Goal: Contribute content: Contribute content

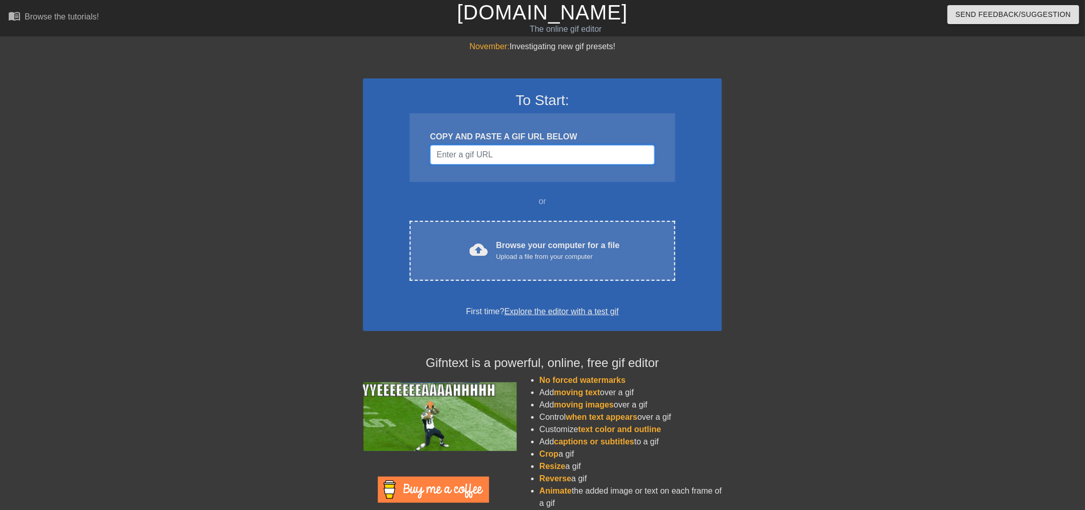
click at [523, 160] on input "Username" at bounding box center [542, 154] width 225 height 19
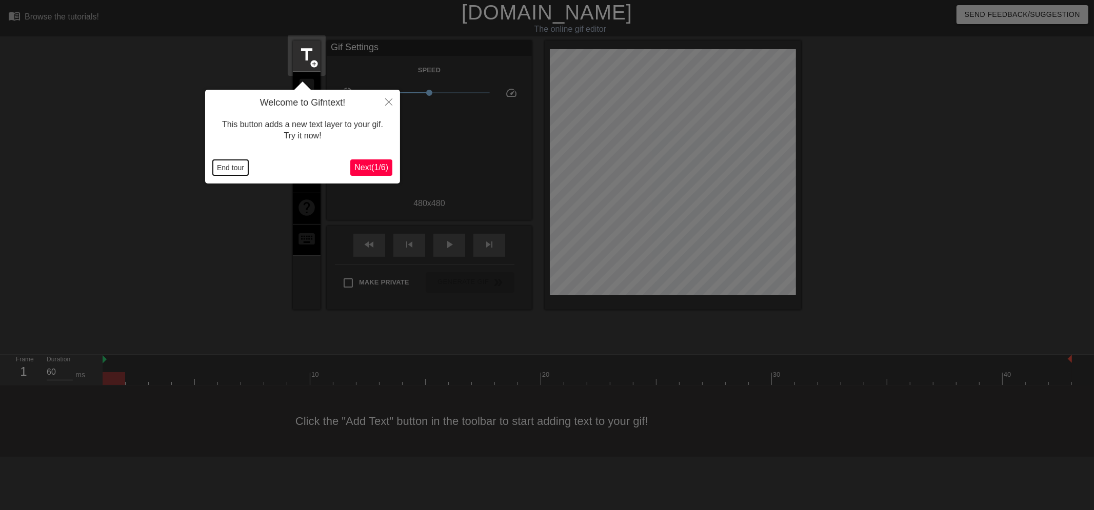
click at [228, 166] on button "End tour" at bounding box center [230, 167] width 35 height 15
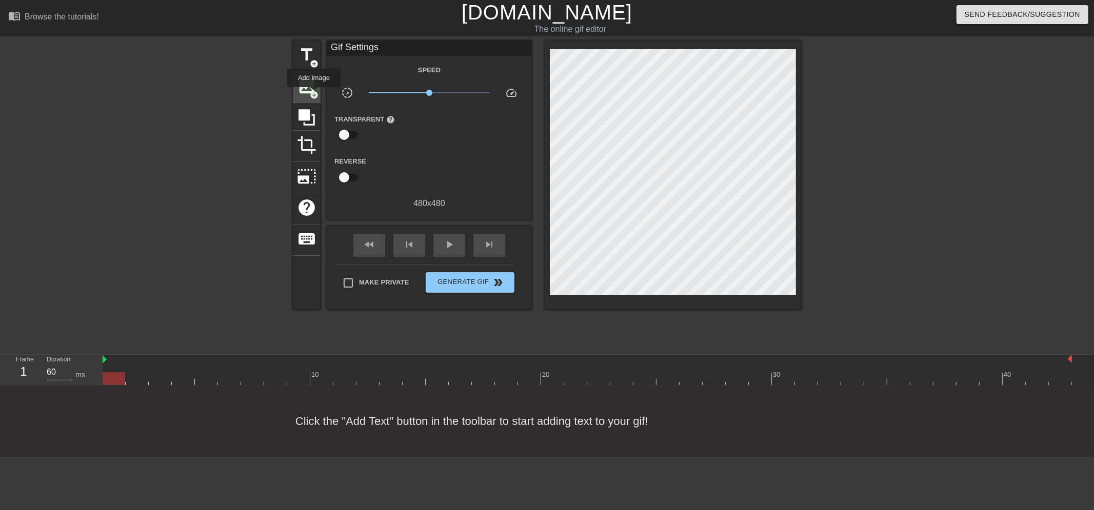
click at [314, 94] on span "add_circle" at bounding box center [314, 95] width 9 height 9
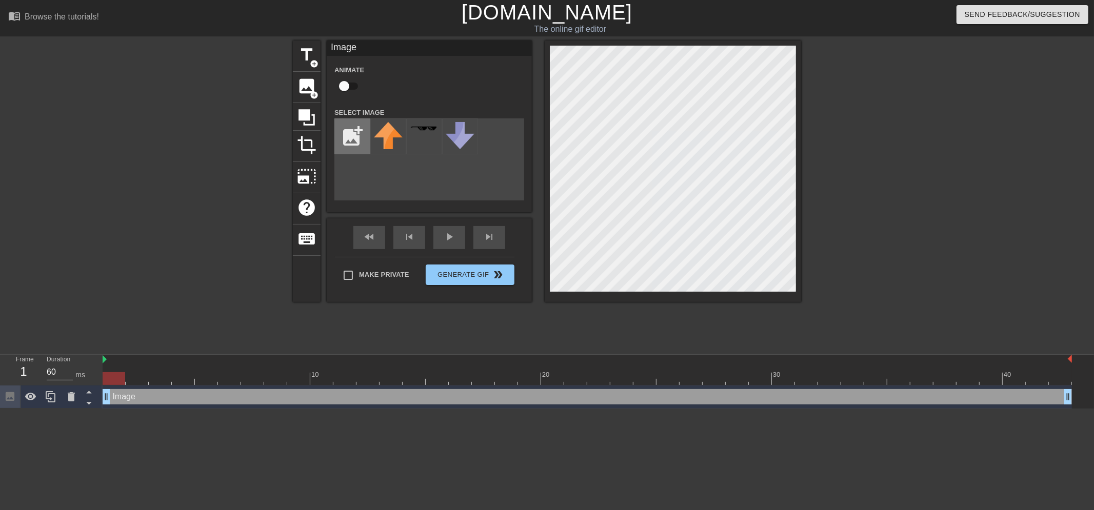
click at [348, 137] on input "file" at bounding box center [352, 136] width 35 height 35
type input "C:\fakepath\[PERSON_NAME] float.png"
click at [390, 150] on img at bounding box center [388, 142] width 29 height 41
click at [352, 84] on input "checkbox" at bounding box center [344, 85] width 58 height 19
checkbox input "true"
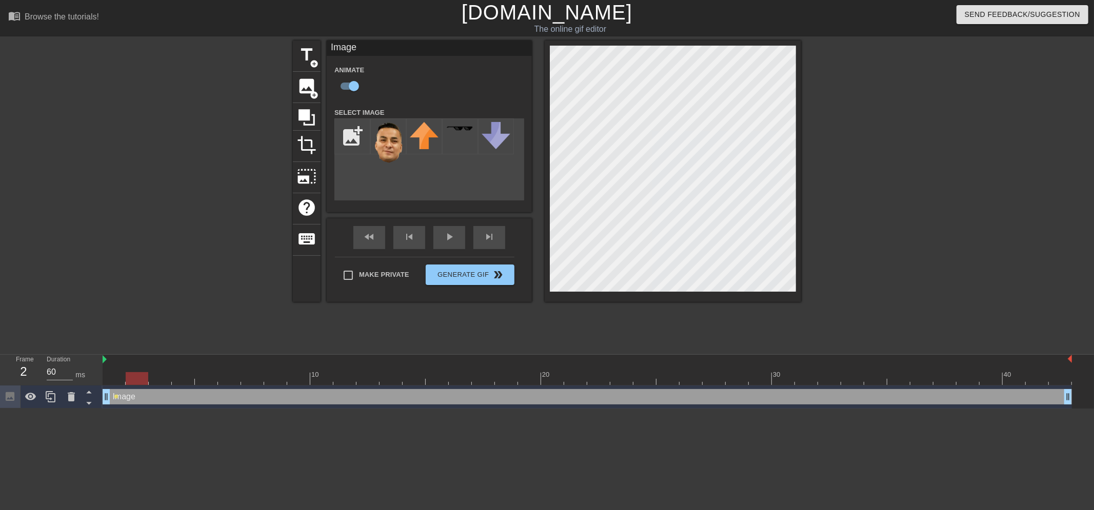
click at [138, 376] on div at bounding box center [587, 378] width 969 height 13
click at [162, 380] on div at bounding box center [587, 378] width 969 height 13
click at [180, 380] on div at bounding box center [587, 378] width 969 height 13
drag, startPoint x: 210, startPoint y: 379, endPoint x: 231, endPoint y: 381, distance: 20.6
click at [213, 379] on div at bounding box center [587, 378] width 969 height 13
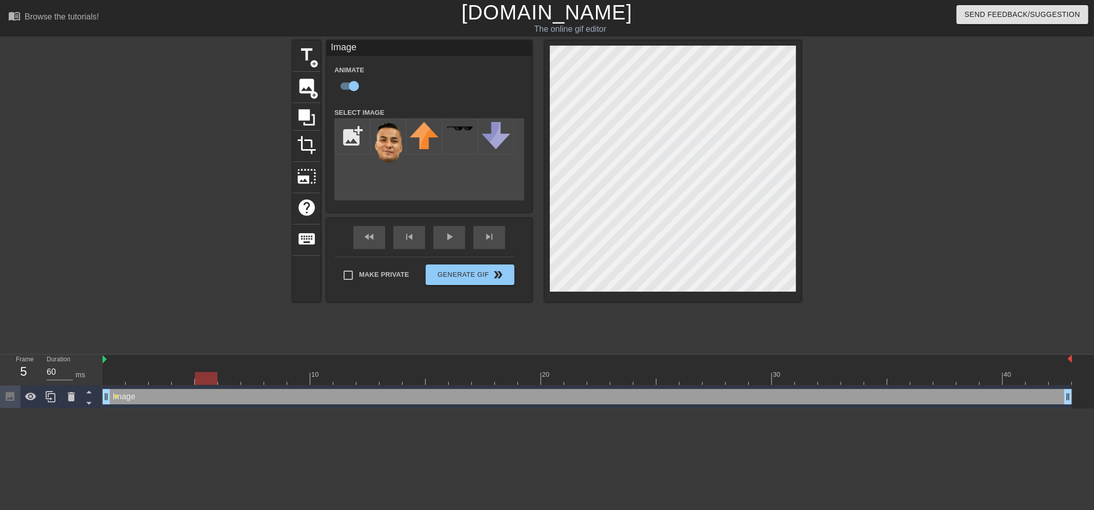
click at [230, 381] on div at bounding box center [587, 378] width 969 height 13
drag, startPoint x: 254, startPoint y: 377, endPoint x: 261, endPoint y: 379, distance: 7.5
click at [255, 378] on div at bounding box center [587, 378] width 969 height 13
click at [270, 380] on div at bounding box center [587, 378] width 969 height 13
click at [229, 381] on div at bounding box center [587, 378] width 969 height 13
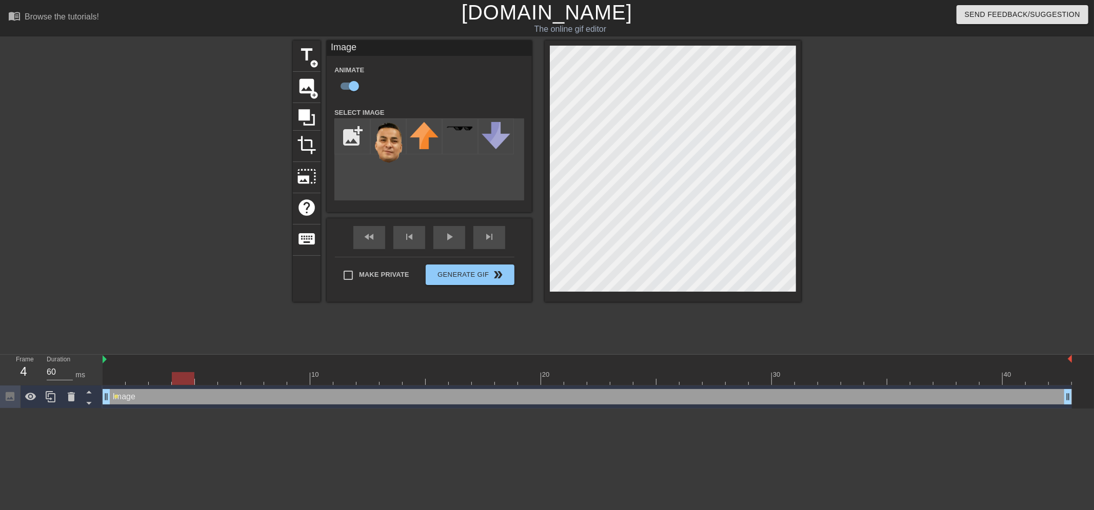
click at [181, 377] on div at bounding box center [587, 378] width 969 height 13
click at [208, 378] on div at bounding box center [587, 378] width 969 height 13
click at [229, 376] on div at bounding box center [587, 378] width 969 height 13
click at [255, 381] on div at bounding box center [587, 378] width 969 height 13
click at [276, 380] on div at bounding box center [587, 378] width 969 height 13
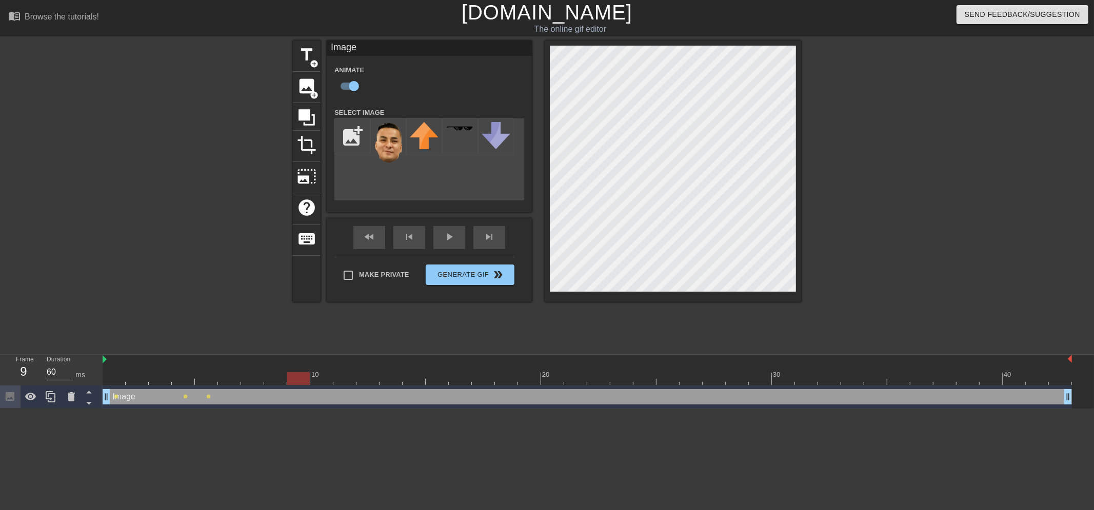
click at [291, 380] on div at bounding box center [587, 378] width 969 height 13
click at [324, 381] on div at bounding box center [587, 378] width 969 height 13
click at [340, 384] on div at bounding box center [587, 378] width 969 height 13
click at [359, 383] on div at bounding box center [587, 378] width 969 height 13
click at [389, 381] on div at bounding box center [587, 378] width 969 height 13
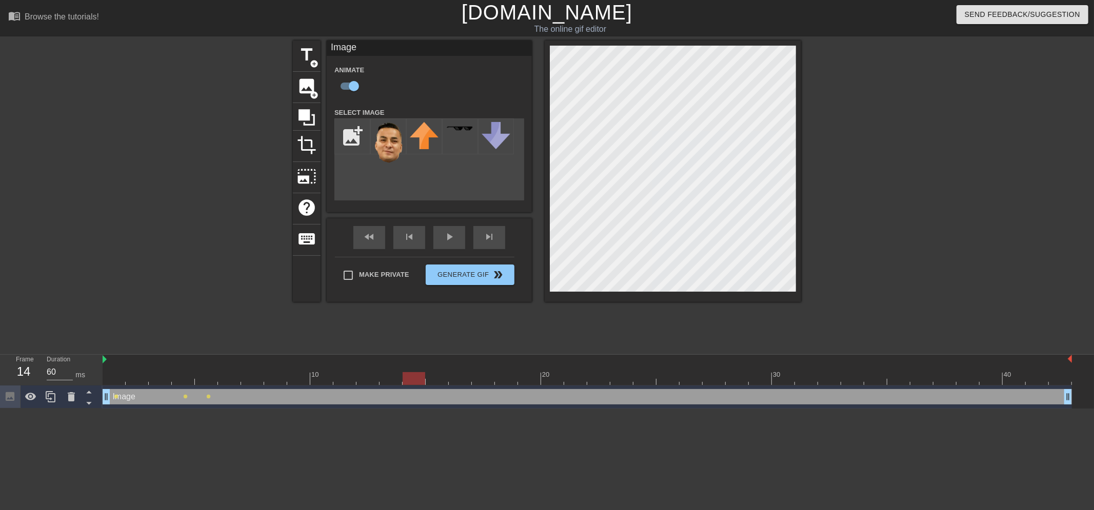
click at [406, 380] on div at bounding box center [587, 378] width 969 height 13
click at [433, 380] on div at bounding box center [587, 378] width 969 height 13
click at [472, 377] on div at bounding box center [587, 378] width 969 height 13
click at [508, 377] on div at bounding box center [587, 378] width 969 height 13
click at [526, 377] on div at bounding box center [587, 378] width 969 height 13
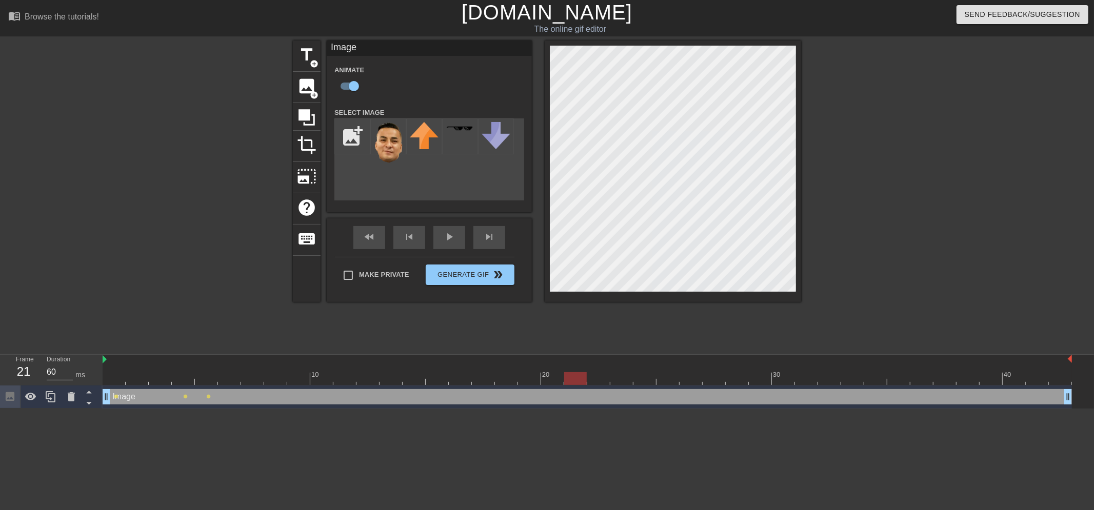
click at [576, 379] on div at bounding box center [587, 378] width 969 height 13
click at [597, 379] on div at bounding box center [587, 378] width 969 height 13
click at [685, 381] on div at bounding box center [587, 378] width 969 height 13
click at [716, 378] on div at bounding box center [587, 378] width 969 height 13
click at [828, 378] on div at bounding box center [587, 378] width 969 height 13
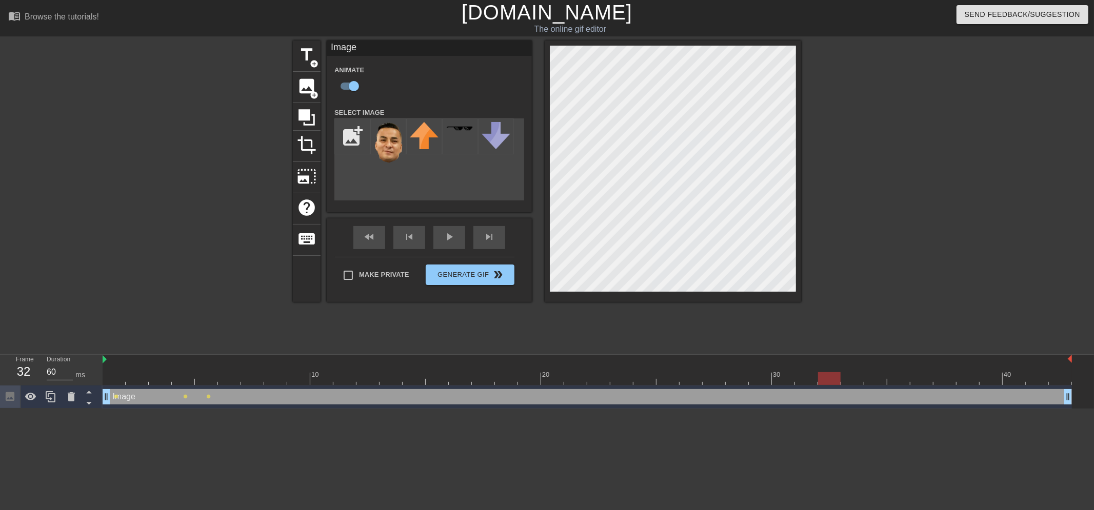
click at [882, 373] on div at bounding box center [587, 378] width 969 height 13
drag, startPoint x: 924, startPoint y: 381, endPoint x: 934, endPoint y: 378, distance: 9.7
click at [924, 380] on div at bounding box center [587, 378] width 969 height 13
click at [972, 380] on div at bounding box center [587, 378] width 969 height 13
click at [986, 382] on div at bounding box center [587, 378] width 969 height 13
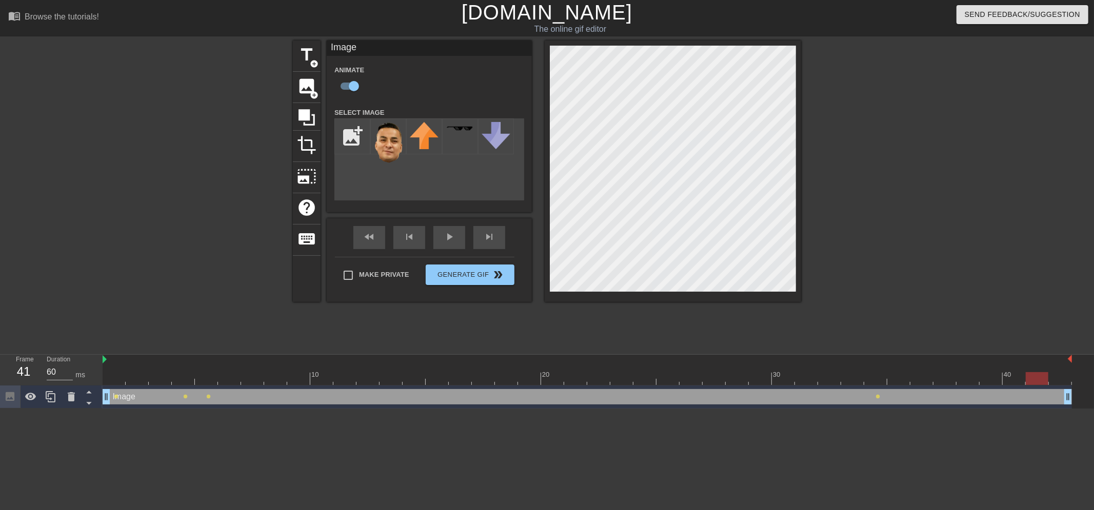
click at [1031, 380] on div at bounding box center [587, 378] width 969 height 13
click at [1057, 380] on div at bounding box center [587, 378] width 969 height 13
click at [369, 270] on div "Make Private Generate Gif double_arrow" at bounding box center [424, 277] width 179 height 41
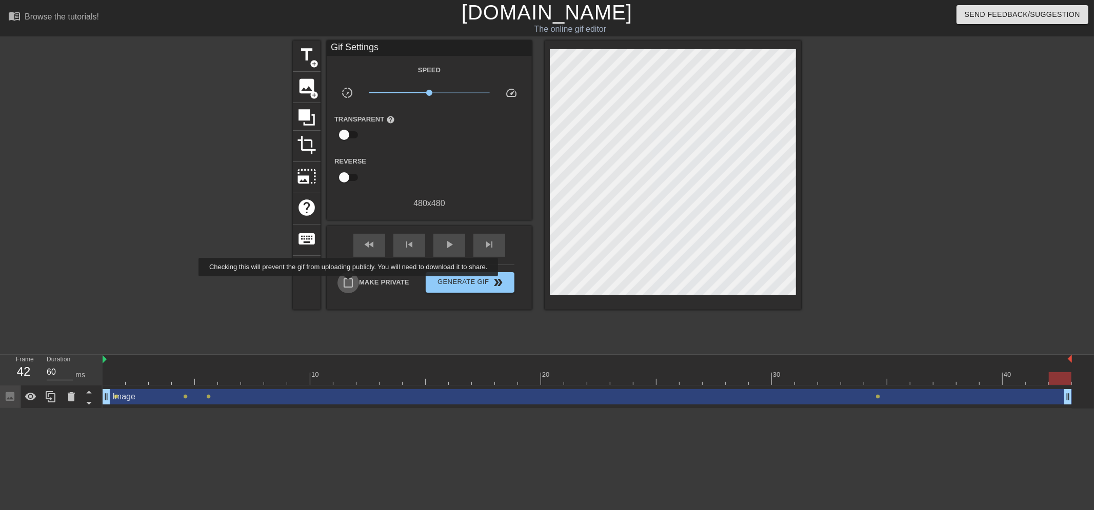
click at [350, 284] on input "Make Private" at bounding box center [348, 283] width 22 height 22
checkbox input "true"
click at [459, 282] on span "Generate Gif double_arrow" at bounding box center [470, 282] width 80 height 12
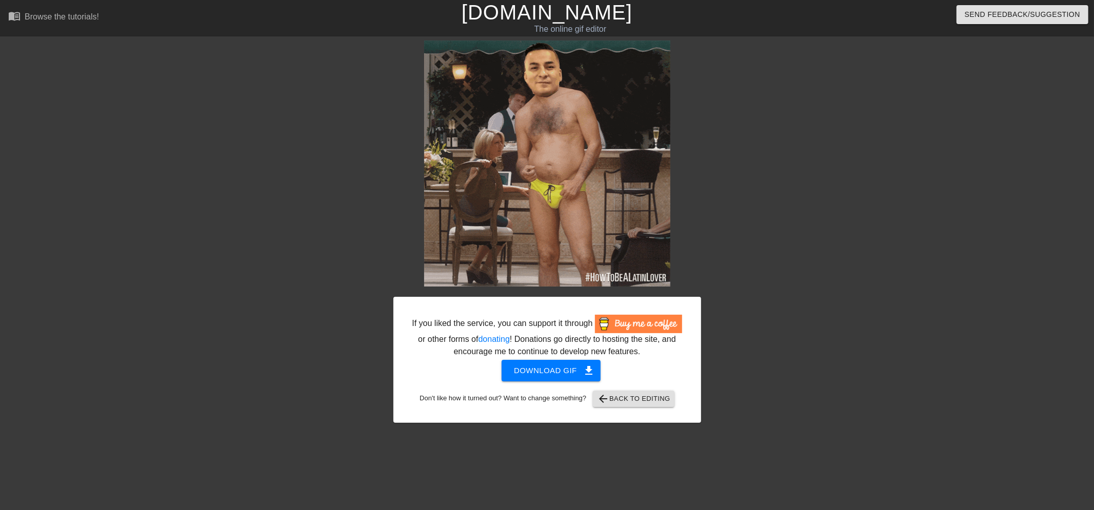
click at [575, 113] on img at bounding box center [547, 164] width 246 height 246
